Goal: Task Accomplishment & Management: Complete application form

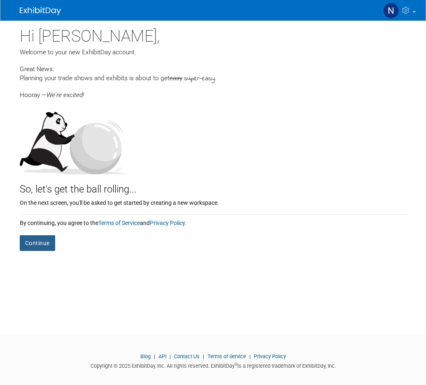
click at [43, 244] on button "Continue" at bounding box center [37, 243] width 35 height 16
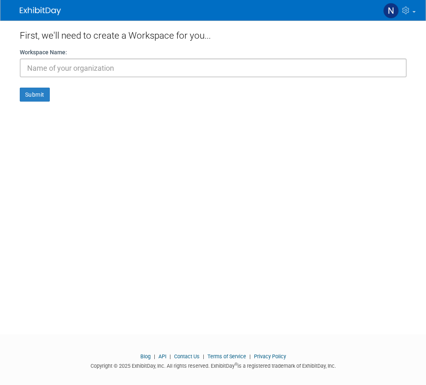
click at [118, 70] on input "text" at bounding box center [213, 67] width 387 height 19
type input "E"
type input "Morden Expo Event Service"
click at [33, 97] on button "Submit" at bounding box center [35, 95] width 30 height 14
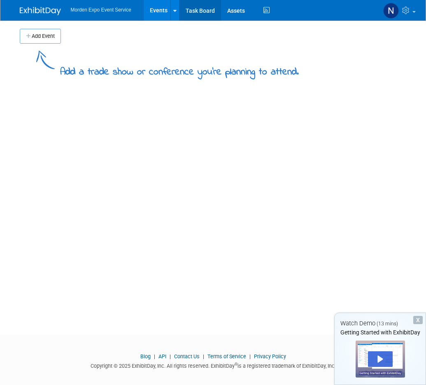
click at [202, 8] on link "Task Board" at bounding box center [200, 10] width 42 height 21
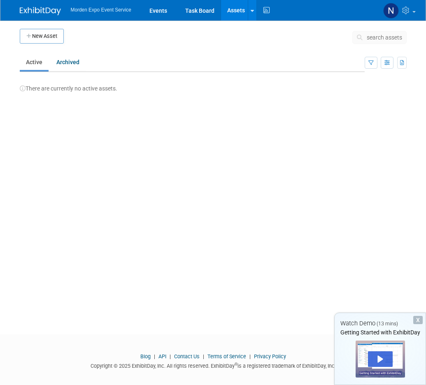
click at [99, 9] on span "Morden Expo Event Service" at bounding box center [101, 10] width 60 height 6
click at [160, 9] on link "Events" at bounding box center [158, 10] width 30 height 21
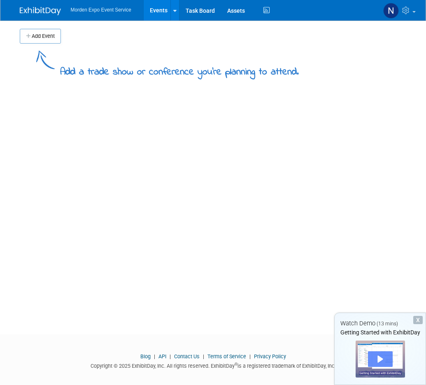
click at [379, 360] on div "Play" at bounding box center [380, 359] width 25 height 16
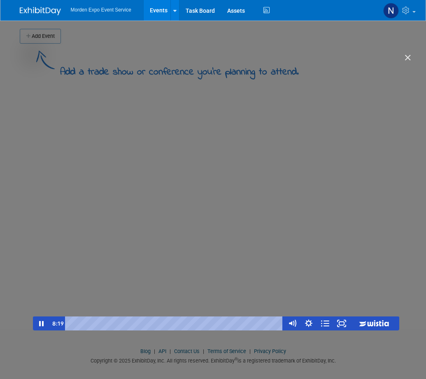
click at [252, 121] on div "Getting Started with ExhibitDay" at bounding box center [216, 193] width 366 height 276
